Goal: Transaction & Acquisition: Purchase product/service

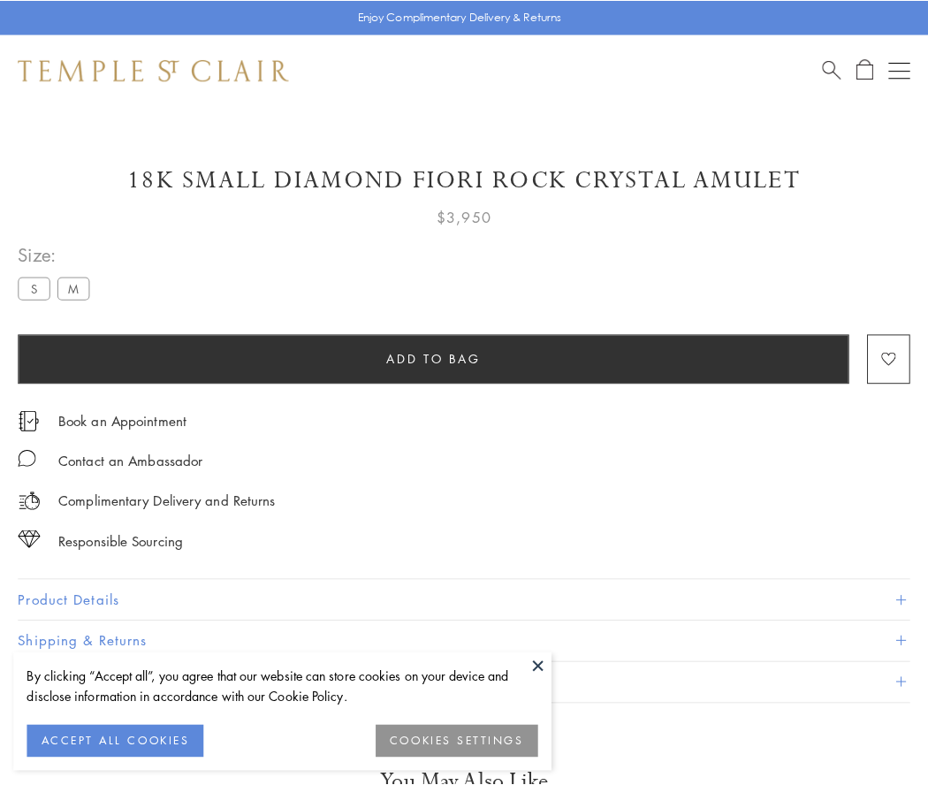
scroll to position [47, 0]
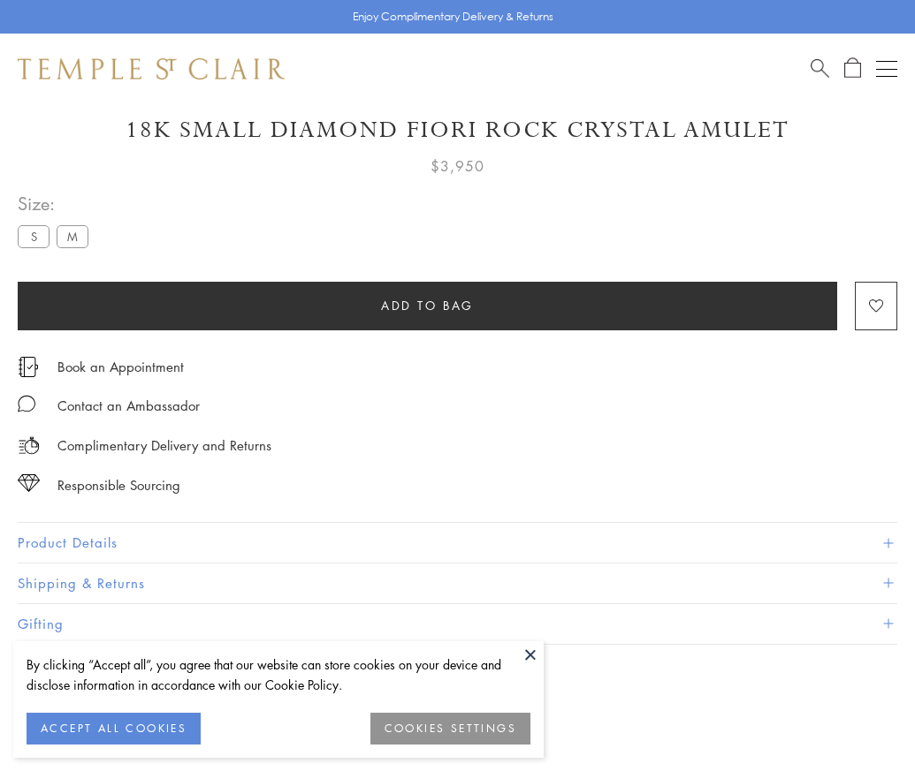
click at [427, 305] on span "Add to bag" at bounding box center [427, 305] width 93 height 19
